Goal: Find contact information: Find contact information

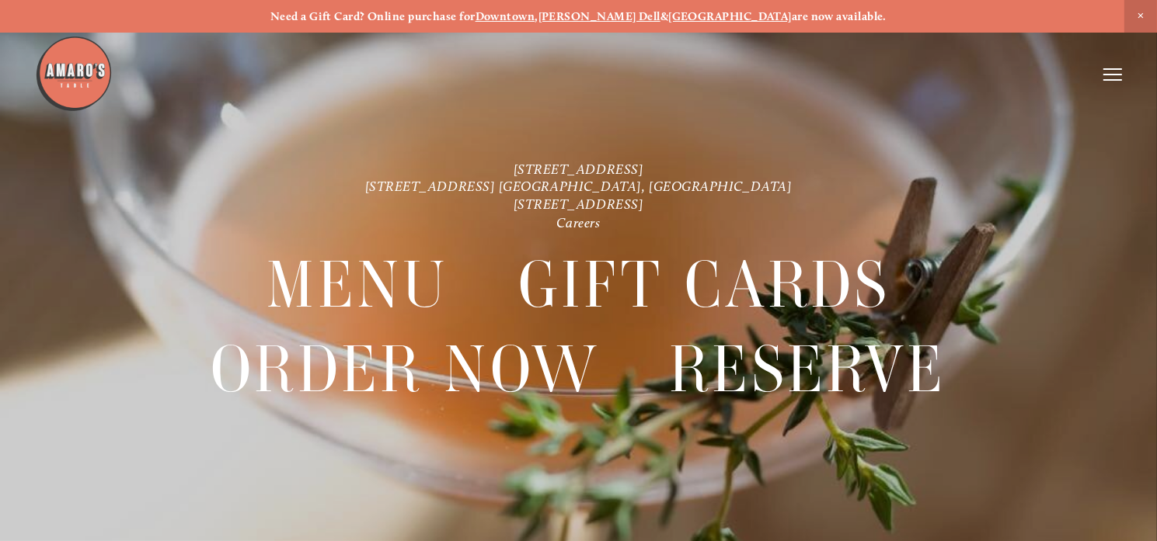
click at [1057, 61] on use at bounding box center [1057, 61] width 0 height 0
click at [566, 219] on link "Careers" at bounding box center [579, 222] width 44 height 16
click at [1107, 72] on icon at bounding box center [1112, 75] width 19 height 14
click at [834, 68] on header "Menu Order Now Visit Gallery 0" at bounding box center [578, 74] width 1157 height 149
click at [827, 75] on span "Menu" at bounding box center [834, 74] width 29 height 13
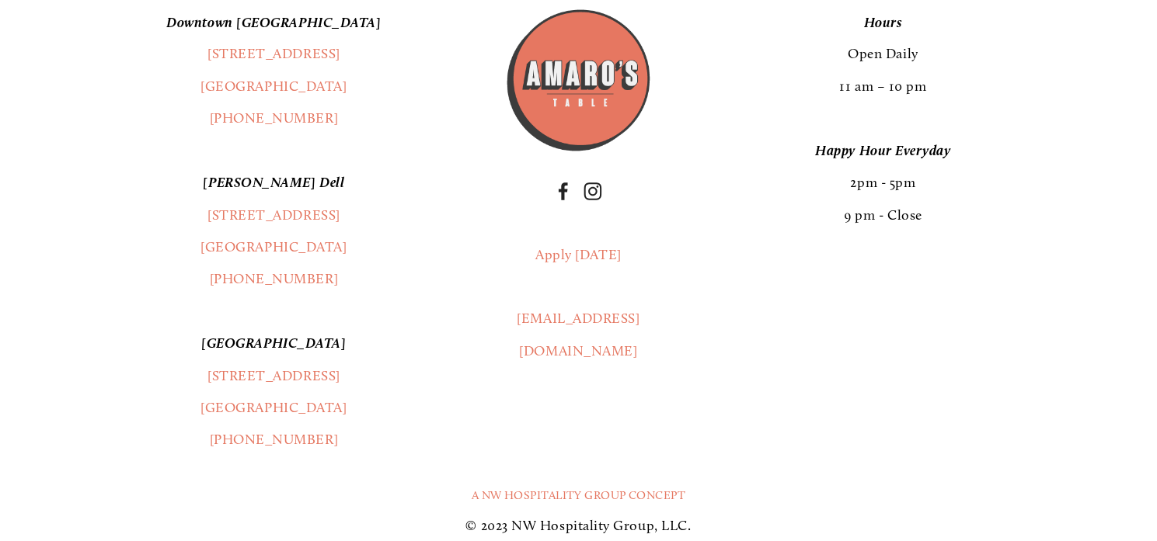
scroll to position [2861, 0]
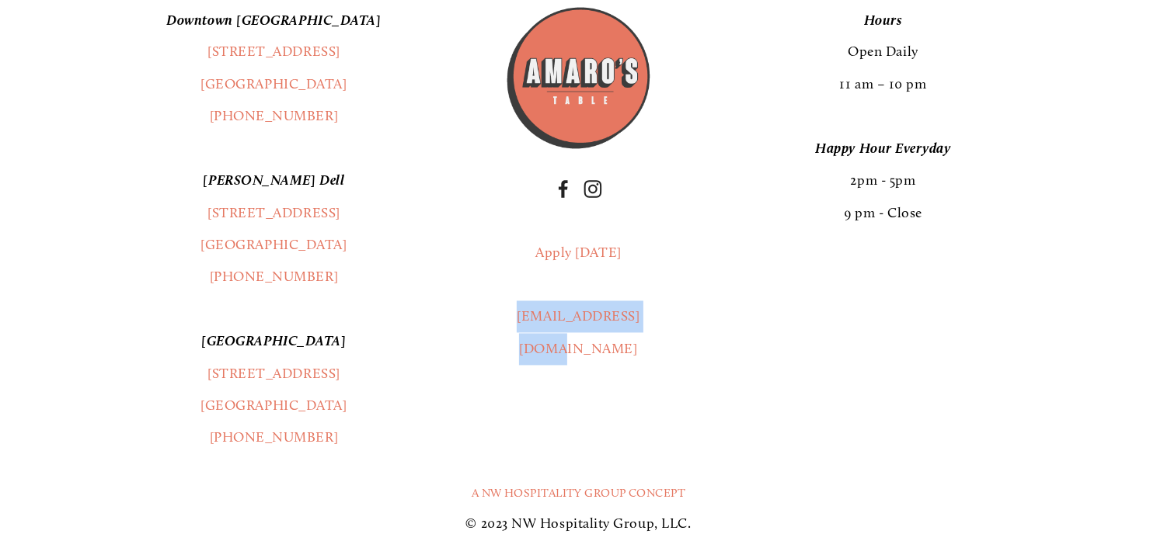
drag, startPoint x: 503, startPoint y: 317, endPoint x: 658, endPoint y: 324, distance: 154.8
click at [658, 324] on div "Apply [DATE] [EMAIL_ADDRESS][DOMAIN_NAME]" at bounding box center [578, 301] width 174 height 155
copy link "[EMAIL_ADDRESS][DOMAIN_NAME]"
